Goal: Task Accomplishment & Management: Manage account settings

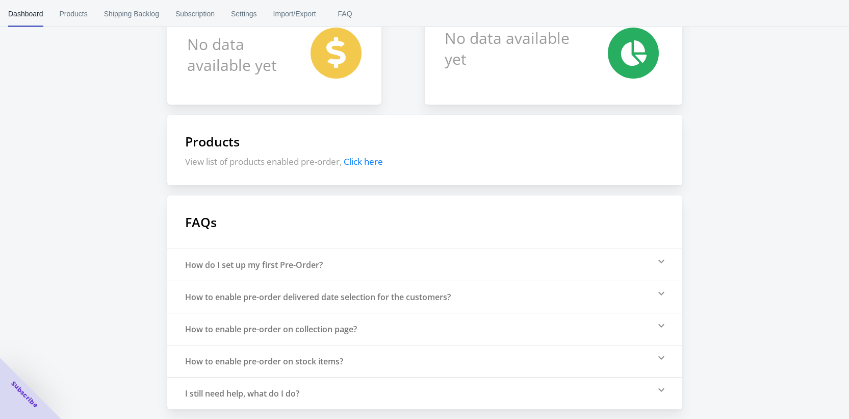
scroll to position [141, 0]
click at [83, 11] on span "Products" at bounding box center [74, 14] width 28 height 27
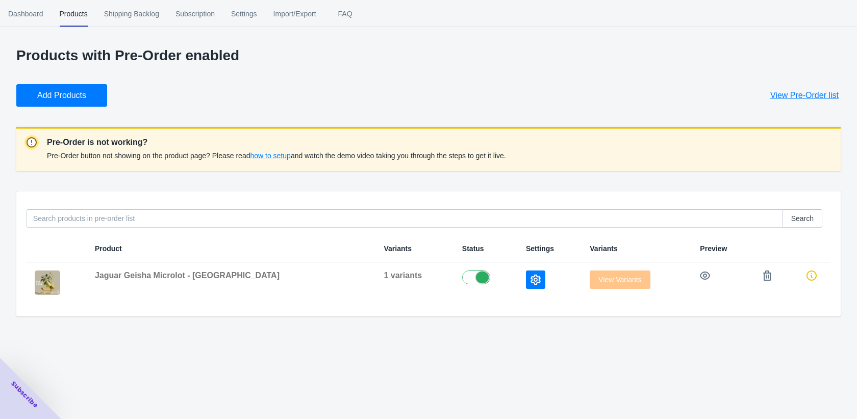
click at [149, 13] on span "Shipping Backlog" at bounding box center [131, 14] width 55 height 27
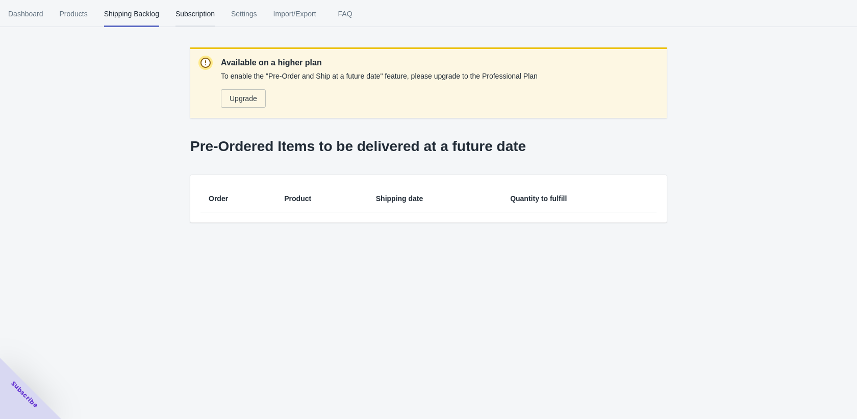
click at [214, 13] on span "Subscription" at bounding box center [195, 14] width 39 height 27
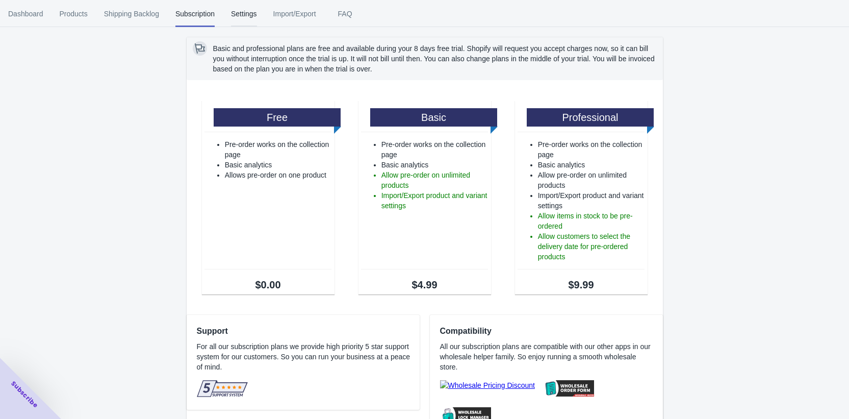
click at [251, 14] on span "Settings" at bounding box center [244, 14] width 26 height 27
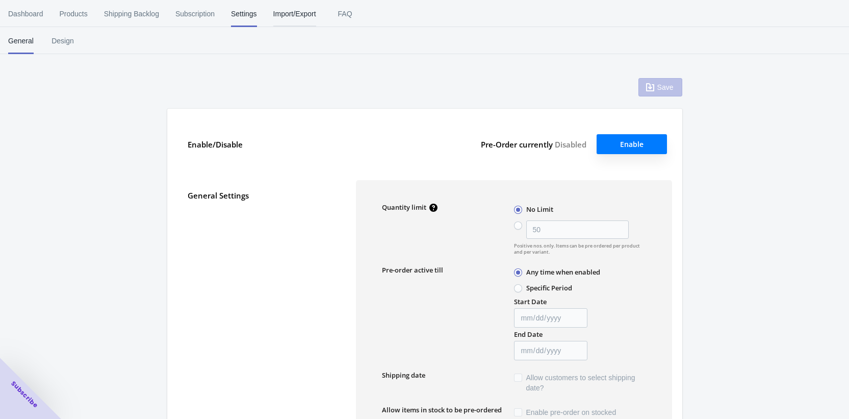
radio input "false"
type input "50"
radio input "false"
type input "[DATE]"
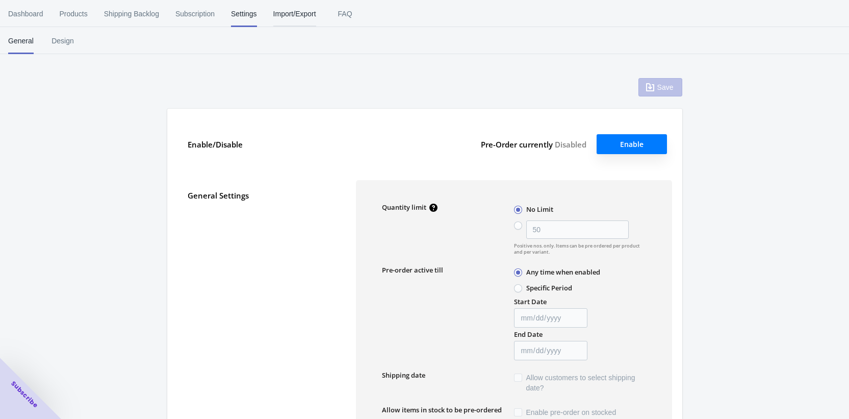
type input "PreOrder"
type input "Pre-order items"
type textarea "Inventory level is <qty>. Some of the items will be pre-ordered."
type textarea "Only <qty> items left in stock."
type textarea "A maximum of <qty> products can be pre ordered."
